Goal: Task Accomplishment & Management: Manage account settings

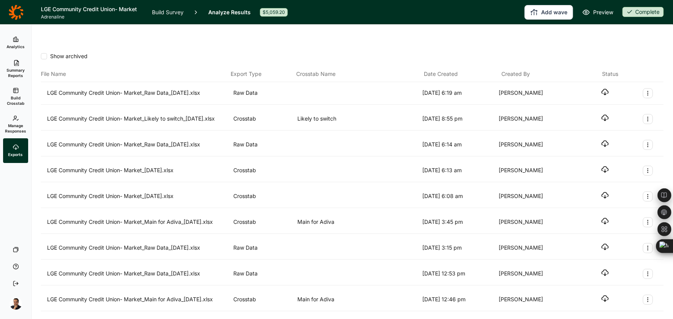
click at [19, 15] on icon at bounding box center [15, 12] width 15 height 15
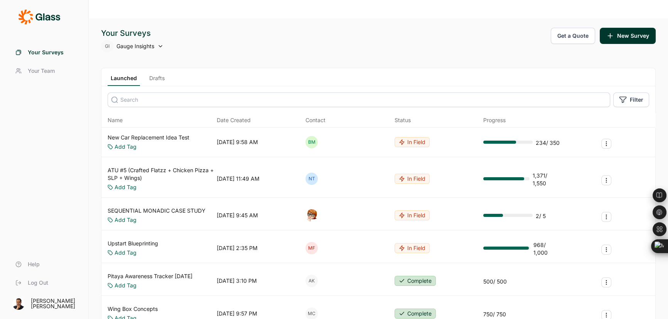
click at [345, 299] on div "Wing Box Concepts Add Tag 09/09/2025, 9:57 PM MC Complete 750 / 750" at bounding box center [378, 314] width 554 height 30
click at [164, 93] on input at bounding box center [359, 100] width 503 height 15
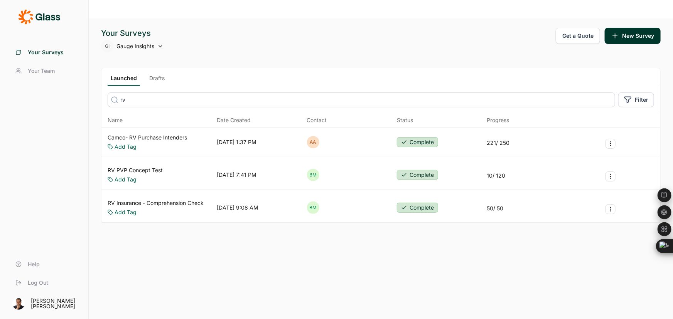
type input "rv"
click at [150, 167] on link "RV PVP Concept Test" at bounding box center [135, 171] width 55 height 8
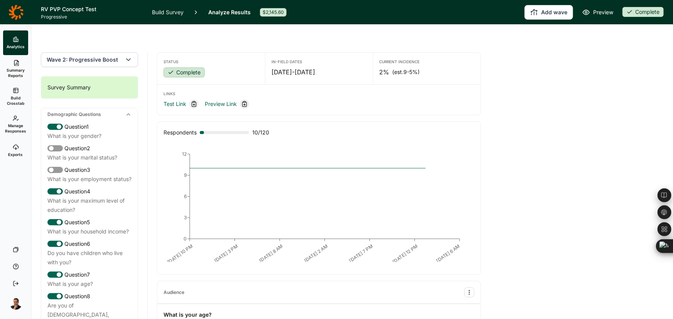
click at [105, 56] on span "Wave 2: Progressive Boost" at bounding box center [82, 60] width 71 height 8
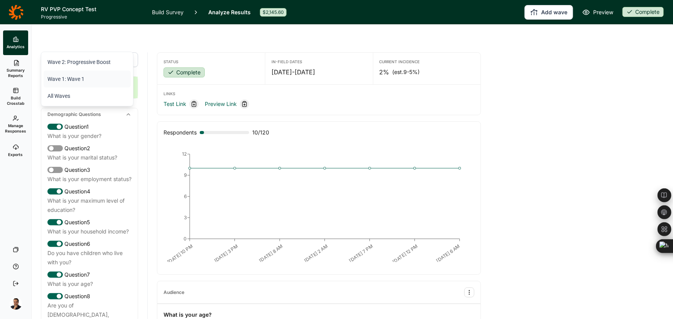
click at [86, 81] on li "Wave 1: Wave 1" at bounding box center [87, 79] width 87 height 17
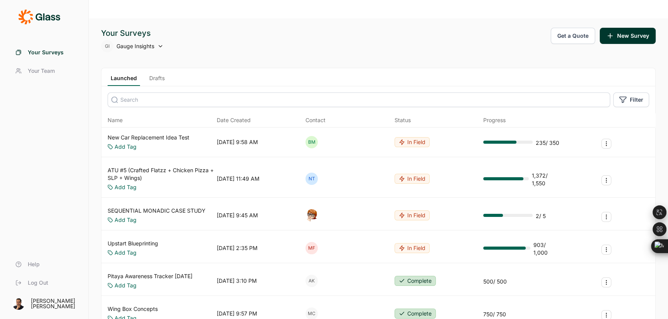
click at [42, 54] on span "Your Surveys" at bounding box center [46, 53] width 36 height 8
click at [52, 15] on icon at bounding box center [39, 16] width 42 height 15
click at [52, 20] on icon at bounding box center [39, 16] width 42 height 15
click at [49, 72] on span "Your Team" at bounding box center [41, 71] width 27 height 8
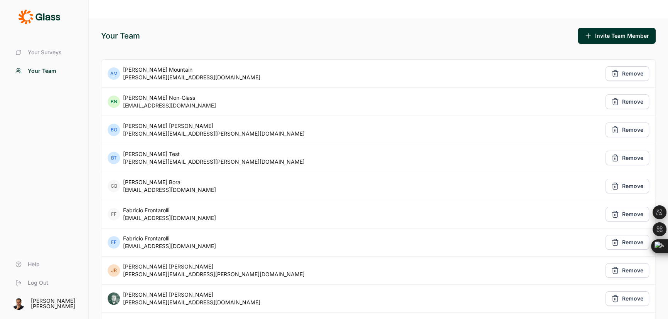
click at [45, 55] on span "Your Surveys" at bounding box center [45, 53] width 34 height 8
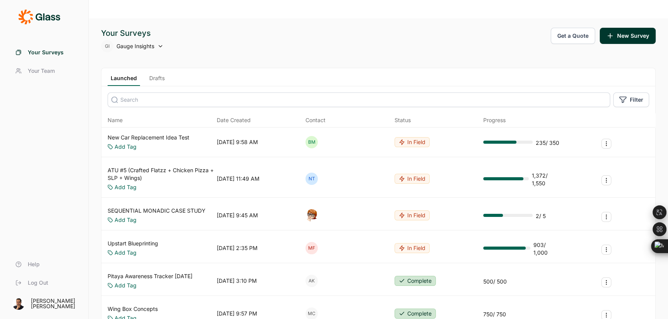
click at [152, 74] on link "Drafts" at bounding box center [157, 80] width 22 height 12
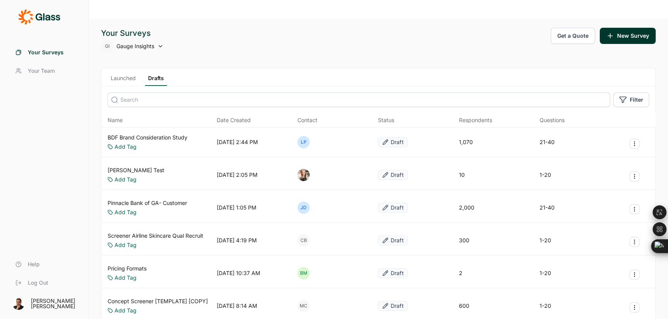
click at [135, 93] on input at bounding box center [359, 100] width 503 height 15
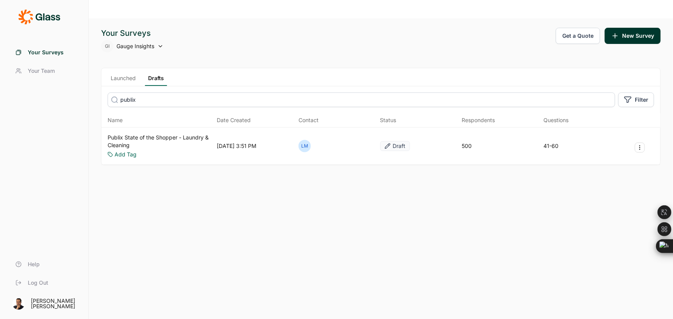
type input "publix"
click at [125, 134] on link "Publix State of the Shopper - Laundry & Cleaning" at bounding box center [161, 141] width 106 height 15
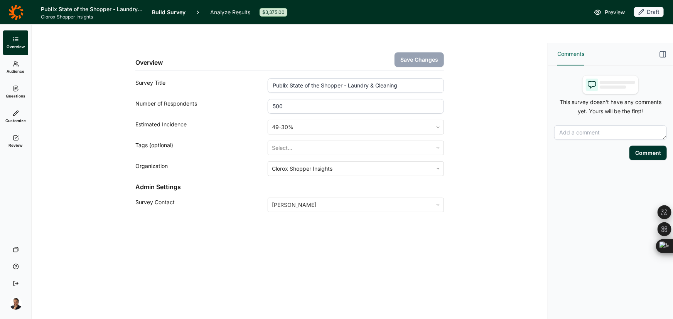
click at [12, 93] on span "Questions" at bounding box center [16, 95] width 20 height 5
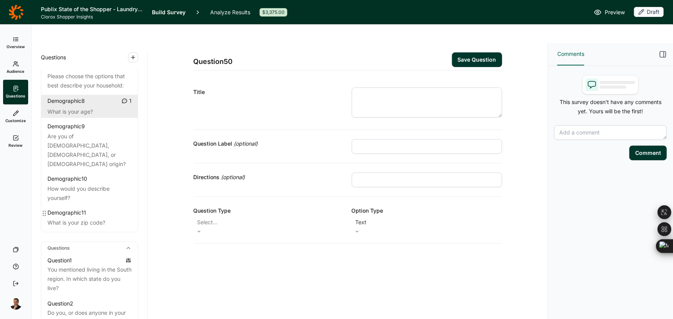
scroll to position [175, 0]
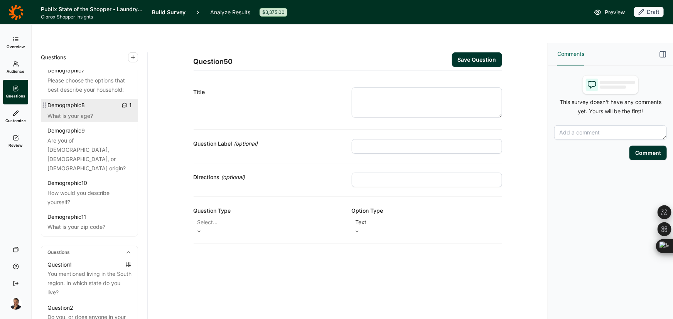
click at [85, 109] on div "Demographic 8" at bounding box center [65, 105] width 37 height 8
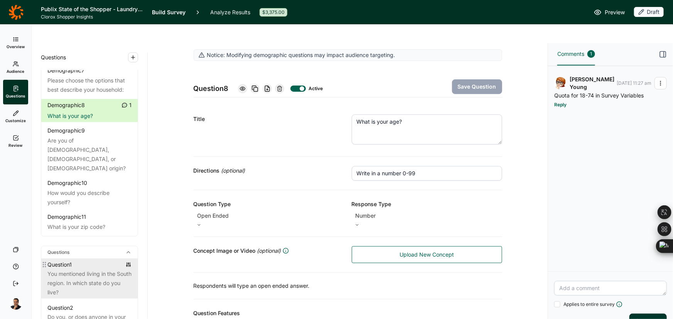
click at [79, 271] on div "You mentioned living in the South region. In which state do you live?" at bounding box center [89, 284] width 84 height 28
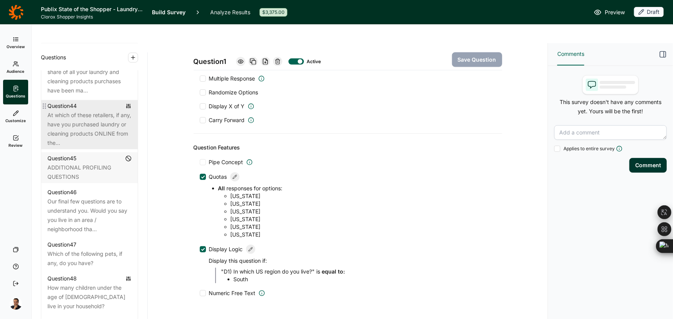
scroll to position [2455, 0]
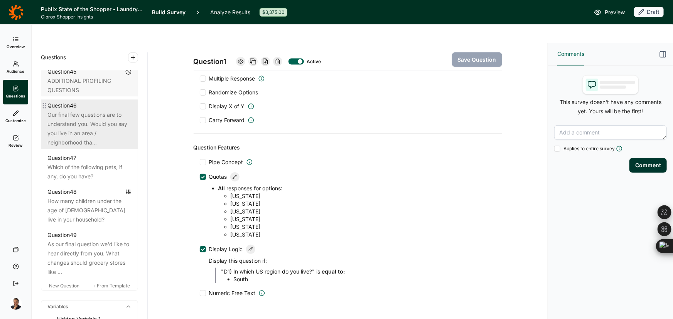
click at [97, 147] on div "Our final few questions are to understand you. Would you say you live in an are…" at bounding box center [89, 128] width 84 height 37
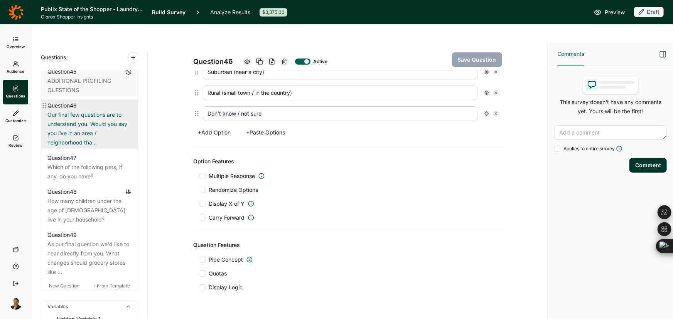
scroll to position [252, 0]
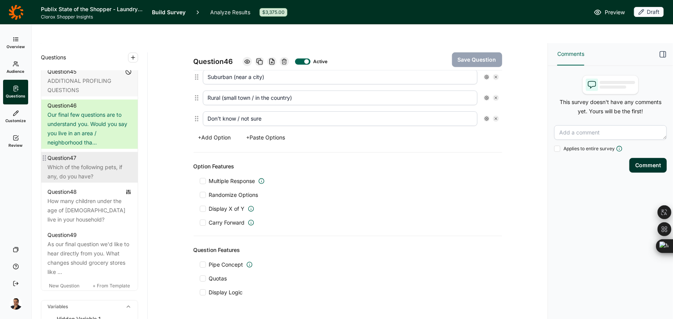
click at [79, 181] on div "Which of the following pets, if any, do you have?" at bounding box center [89, 172] width 84 height 19
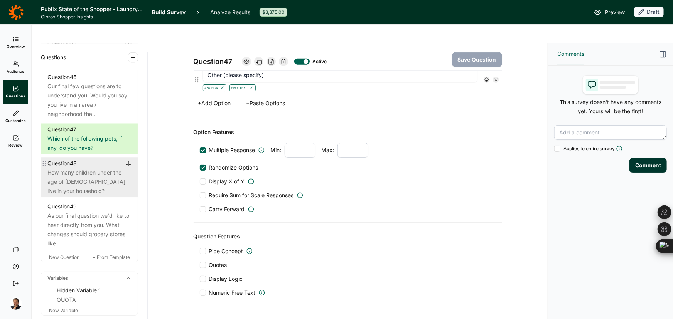
scroll to position [2525, 0]
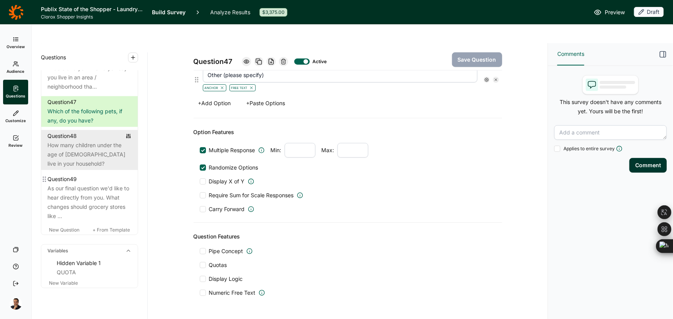
click at [79, 197] on div "As our final question we'd like to hear directly from you. What changes should …" at bounding box center [89, 202] width 84 height 37
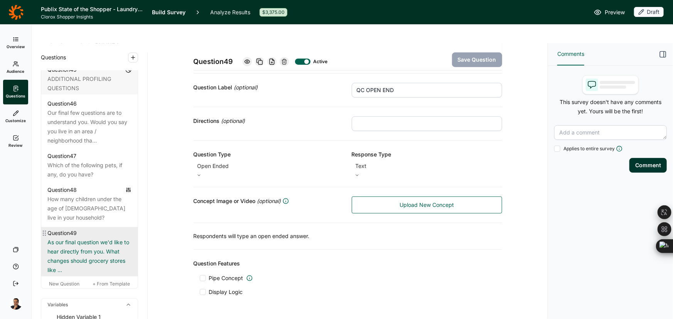
scroll to position [2385, 0]
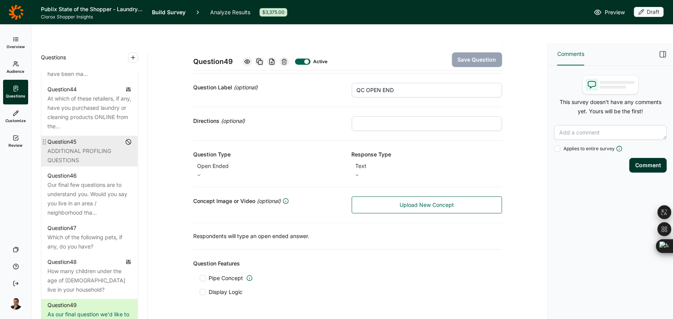
click at [82, 165] on div "ADDITIONAL PROFILING QUESTIONS" at bounding box center [89, 156] width 84 height 19
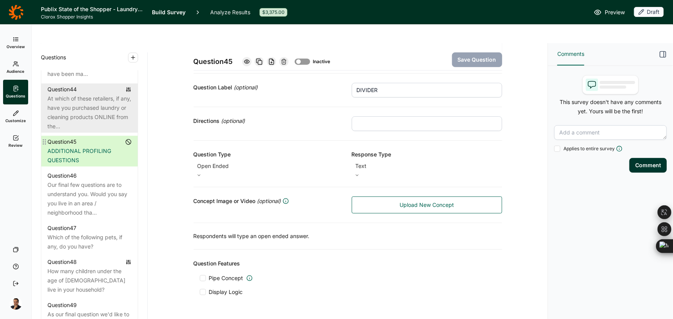
click at [82, 131] on div "At which of these retailers, if any, have you purchased laundry or cleaning pro…" at bounding box center [89, 112] width 84 height 37
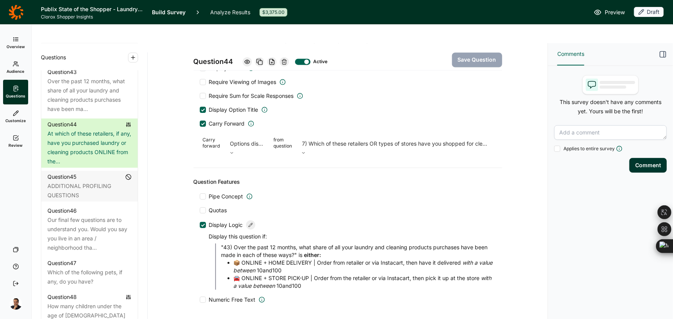
scroll to position [801, 0]
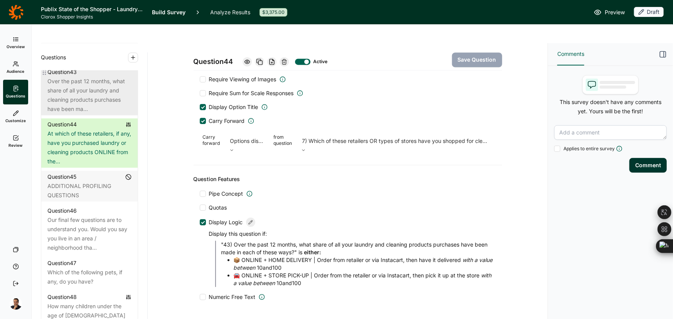
click at [96, 114] on div "Over the past 12 months, what share of all your laundry and cleaning products p…" at bounding box center [89, 95] width 84 height 37
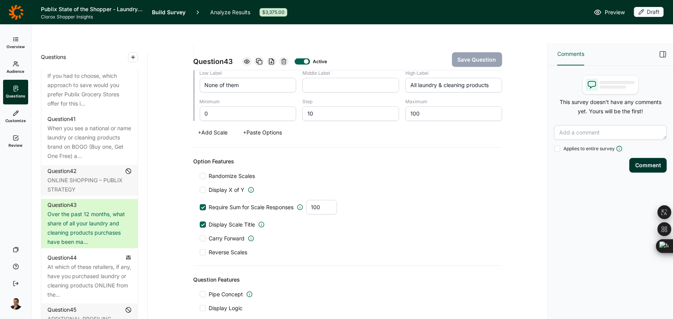
scroll to position [2210, 0]
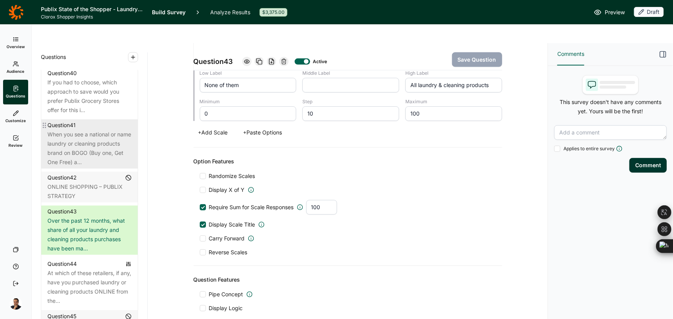
click at [77, 167] on div "When you see a national or name laundry or cleaning products brand on BOGO (Buy…" at bounding box center [89, 148] width 84 height 37
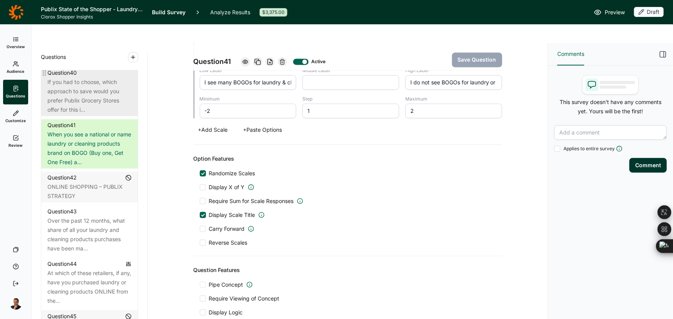
click at [68, 115] on div "If you had to choose, which approach to save would you prefer Publix Grocery St…" at bounding box center [89, 96] width 84 height 37
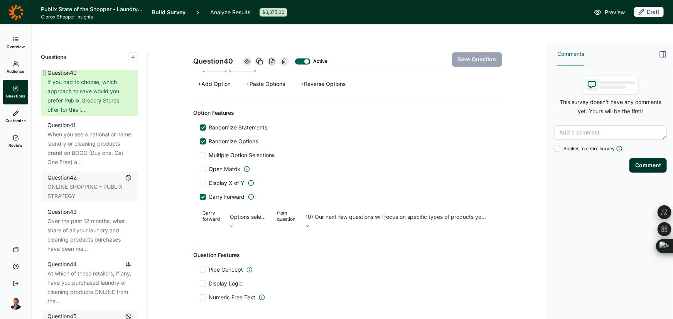
scroll to position [2104, 0]
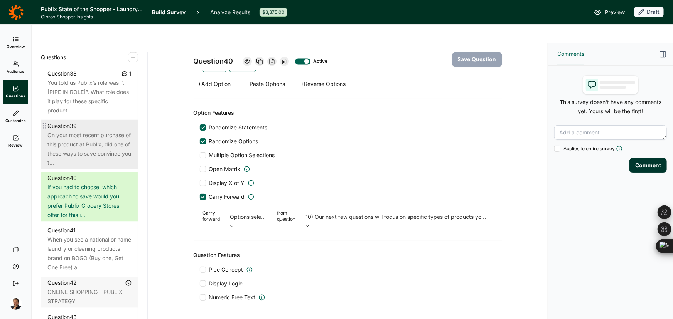
click at [92, 168] on div "On your most recent purchase of this product at Publix, did one of these ways t…" at bounding box center [89, 149] width 84 height 37
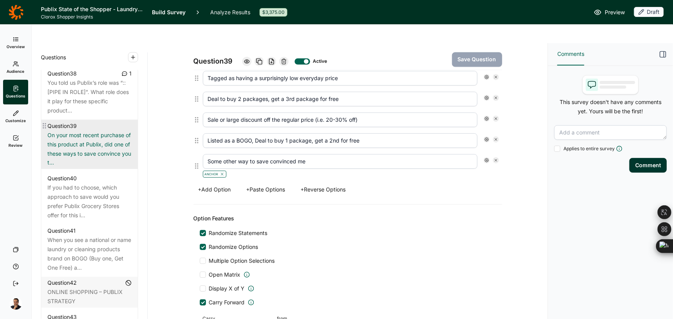
scroll to position [801, 0]
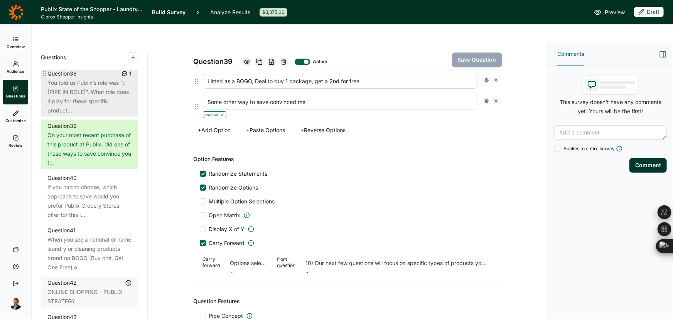
click at [78, 115] on div "You told us Publix’s role was “::[PIPE IN ROLE]”. What role does it play for th…" at bounding box center [89, 96] width 84 height 37
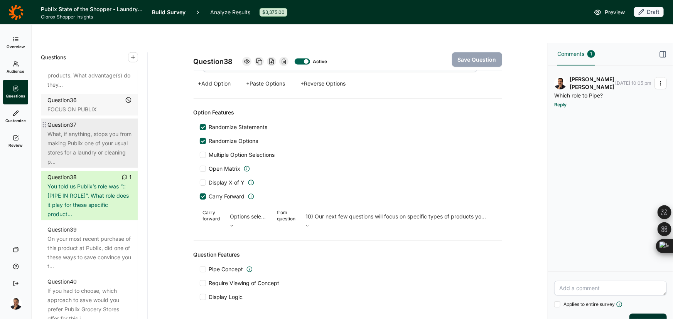
scroll to position [1999, 0]
click at [81, 168] on div "What, if anything, stops you from making Publix one of your usual stores for a …" at bounding box center [89, 149] width 84 height 37
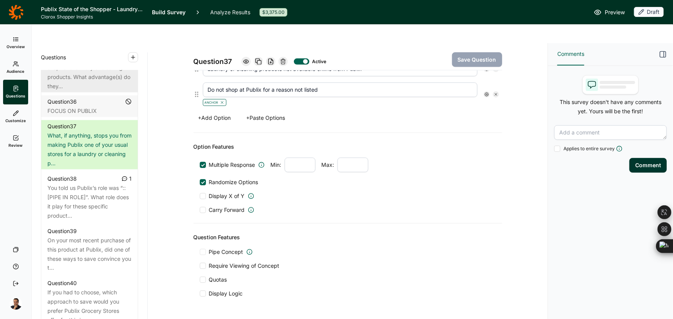
click at [81, 91] on div "Below are the retailers said you shop for a laundry or cleaning products. What …" at bounding box center [89, 72] width 84 height 37
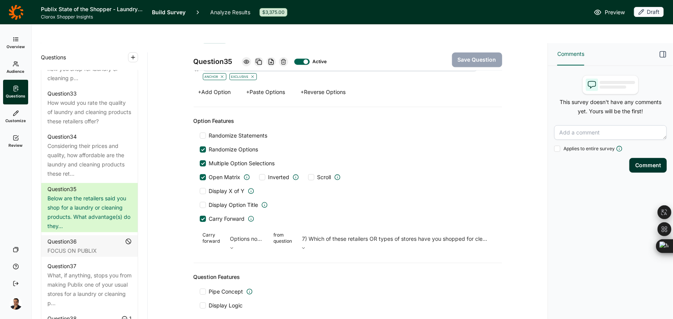
scroll to position [1146, 0]
